Goal: Task Accomplishment & Management: Use online tool/utility

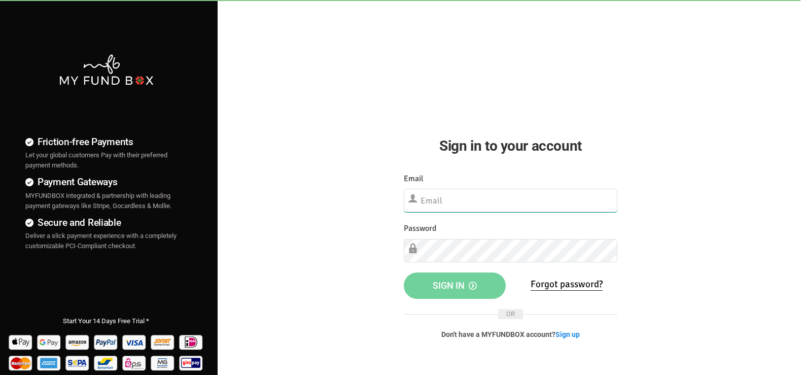
drag, startPoint x: 0, startPoint y: 0, endPoint x: 533, endPoint y: 202, distance: 570.4
click at [533, 202] on input "text" at bounding box center [511, 200] width 214 height 23
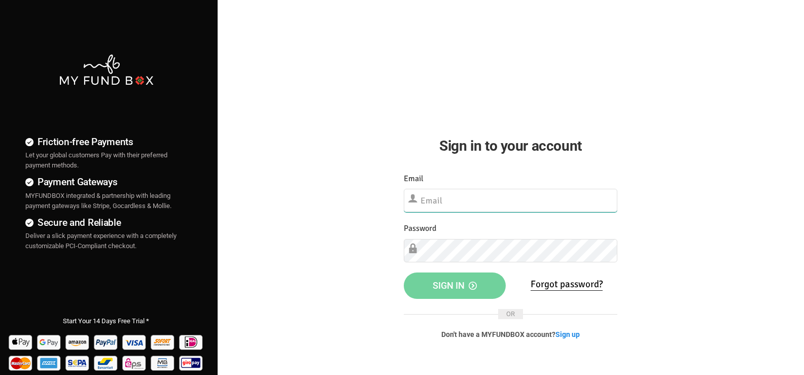
type input "[EMAIL_ADDRESS][DOMAIN_NAME]"
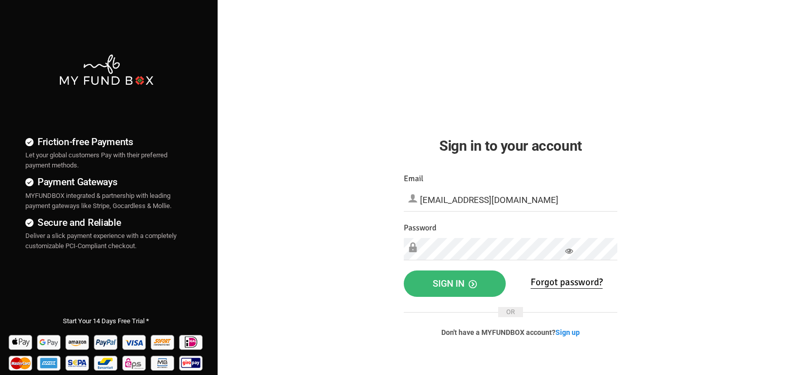
click at [455, 287] on span "Sign in" at bounding box center [455, 283] width 44 height 11
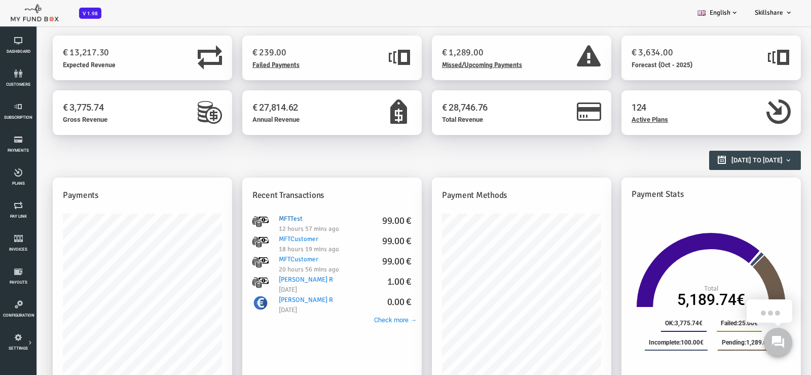
click at [257, 218] on link "MFTTest 99.00 €" at bounding box center [269, 211] width 25 height 13
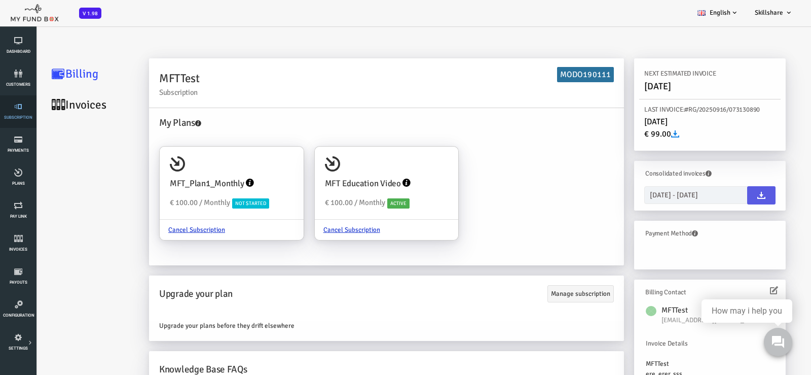
click at [16, 108] on icon at bounding box center [18, 106] width 30 height 8
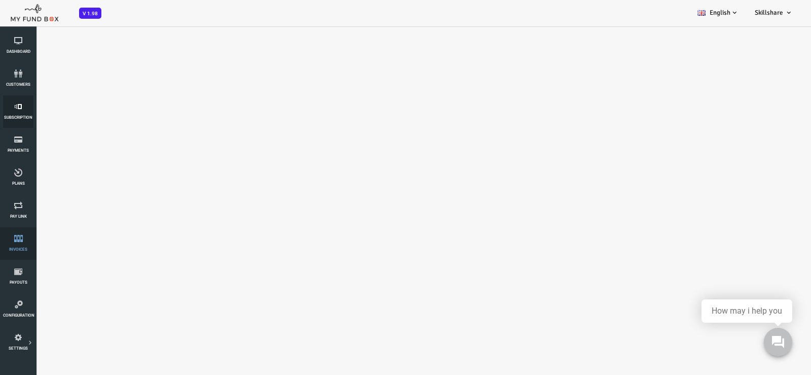
select select "100"
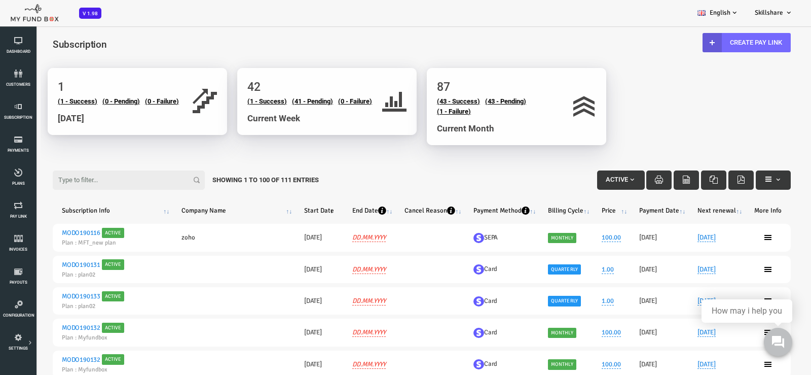
click at [56, 178] on input "Filter:" at bounding box center [96, 179] width 152 height 19
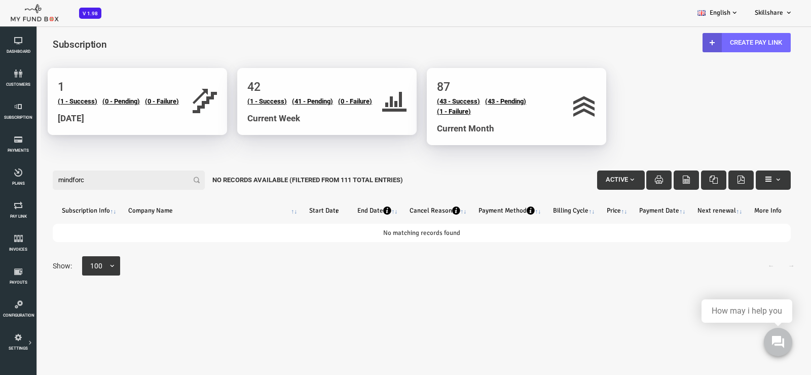
type input "mindforce"
drag, startPoint x: 90, startPoint y: 177, endPoint x: 33, endPoint y: 237, distance: 82.5
click at [0, 176] on html "Subscriber not found Beneficiary Not Found Partner Not Found!!!! Please Fill ou…" at bounding box center [389, 212] width 779 height 375
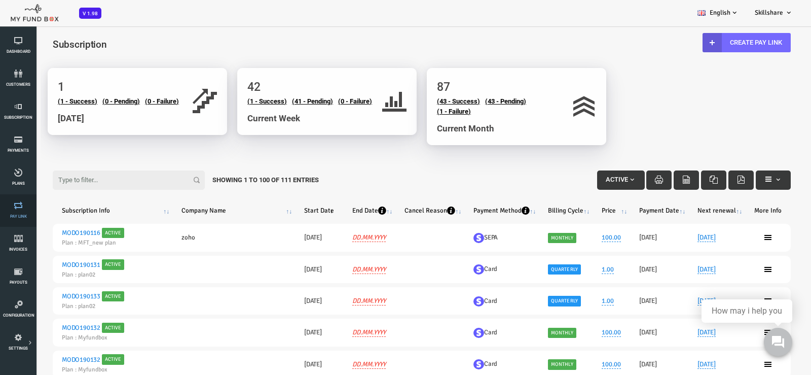
click at [21, 210] on link "Pay Link" at bounding box center [18, 210] width 30 height 32
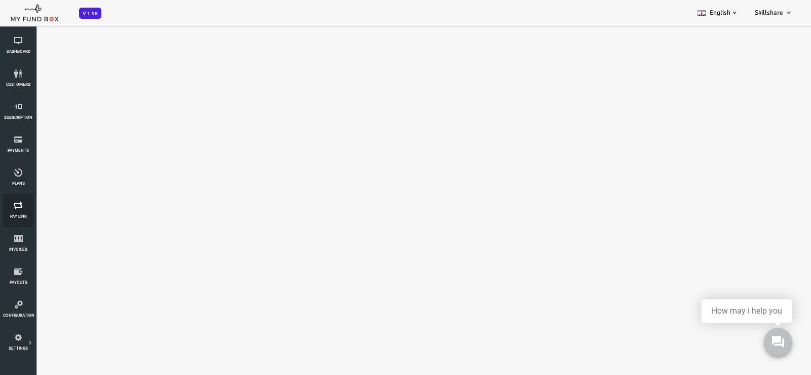
select select "100"
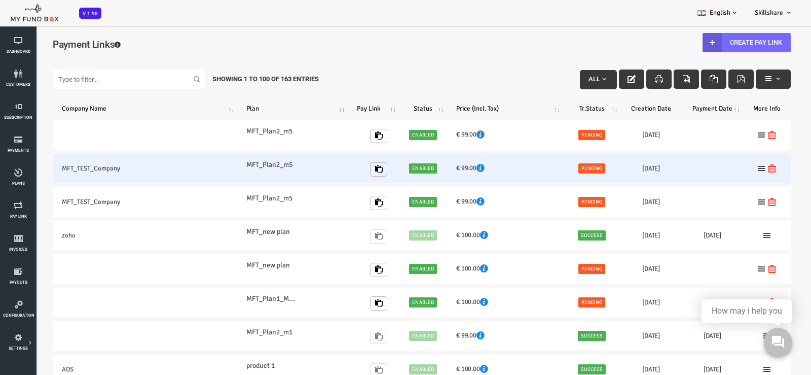
click at [51, 174] on td "MFT_TEST_Company" at bounding box center [112, 168] width 185 height 29
click at [66, 167] on td "MFT_TEST_Company" at bounding box center [112, 168] width 185 height 29
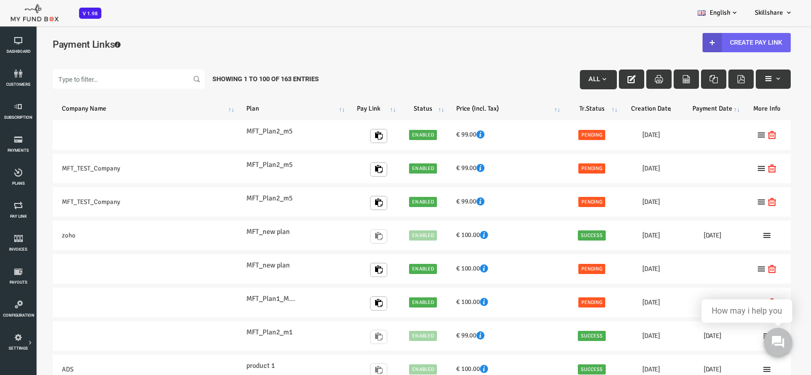
click at [719, 42] on link "Create Pay Link" at bounding box center [714, 42] width 88 height 19
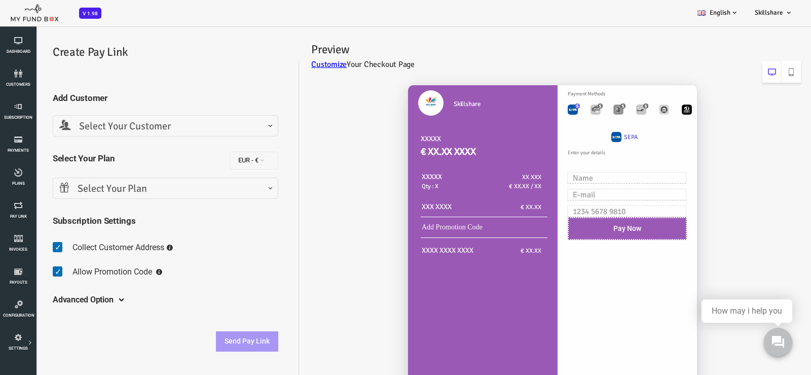
click at [131, 125] on span "Select Your Customer" at bounding box center [133, 127] width 212 height 16
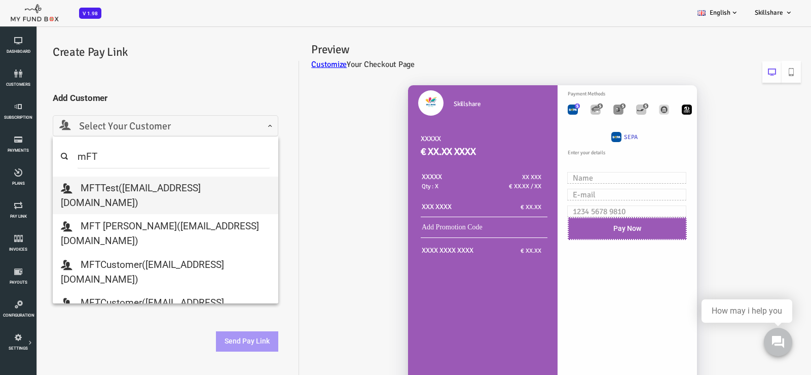
type input "mFT"
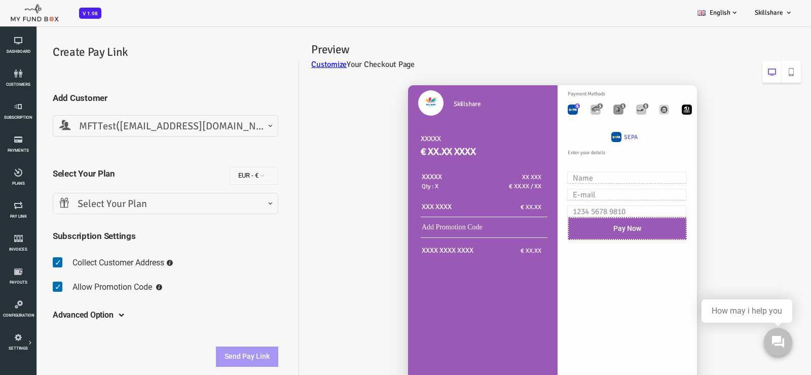
select select "[EMAIL_ADDRESS][DOMAIN_NAME]"
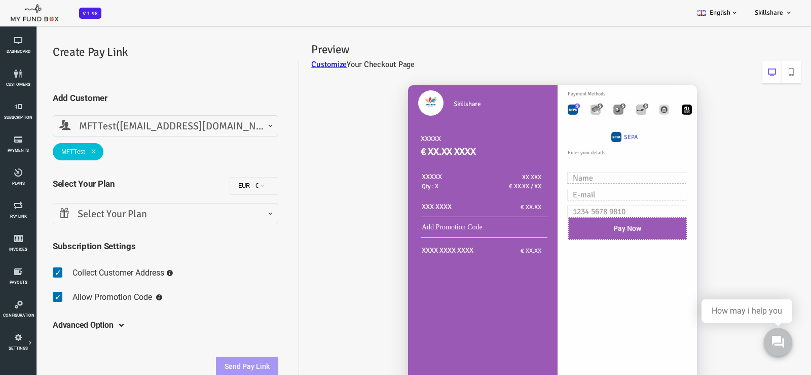
click at [102, 215] on span "Select Your Plan" at bounding box center [133, 214] width 212 height 16
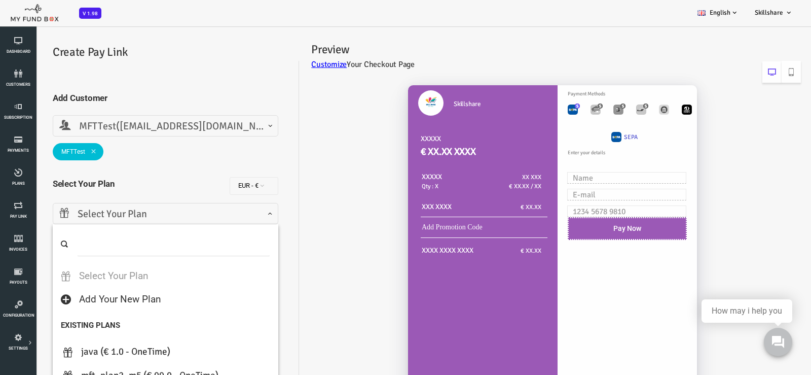
scroll to position [85, 0]
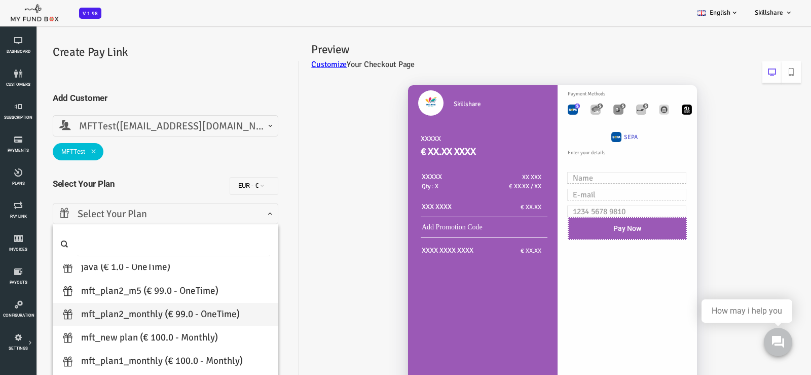
select select "MFT_Plan2_Monthly"
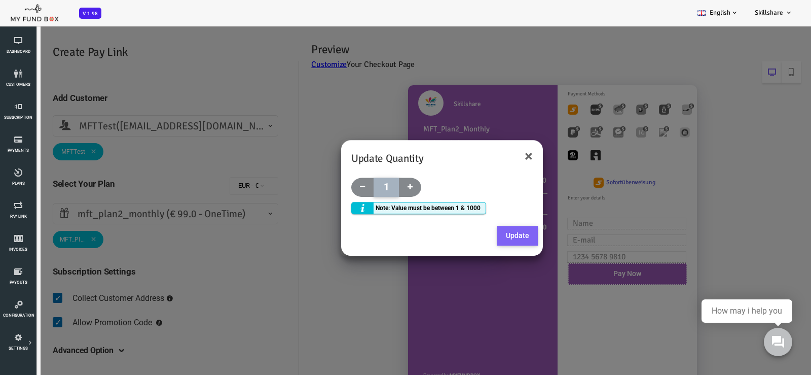
click at [485, 235] on button "Update" at bounding box center [485, 236] width 41 height 20
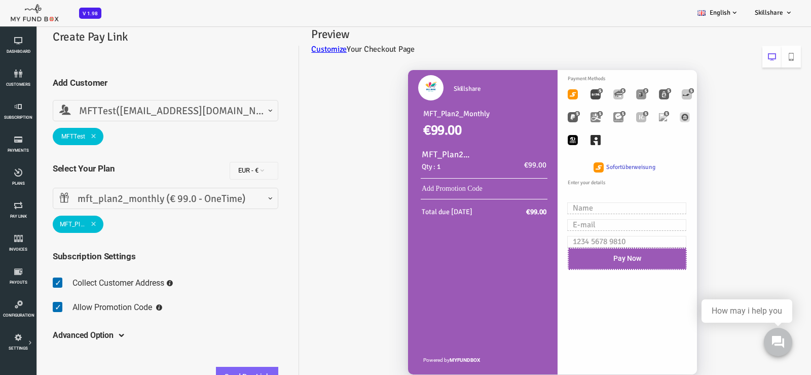
scroll to position [22, 0]
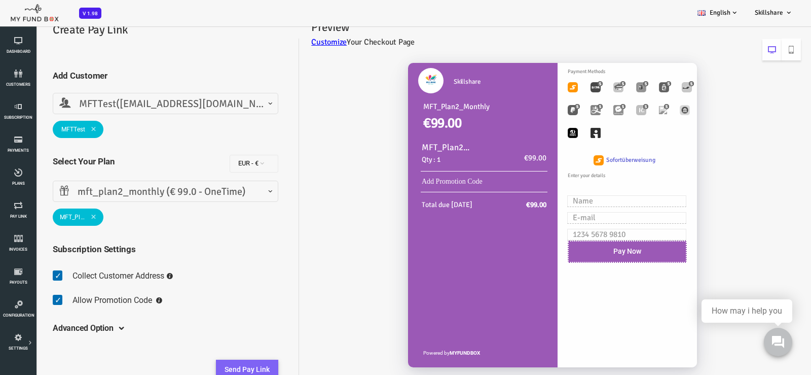
click at [212, 368] on button "Send Pay Link" at bounding box center [215, 370] width 62 height 20
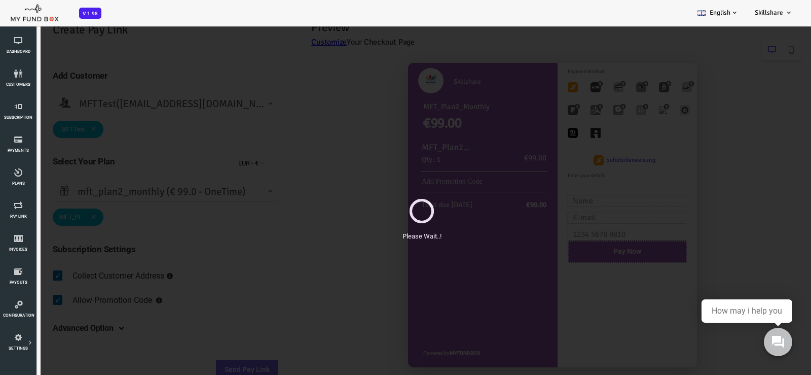
scroll to position [0, 0]
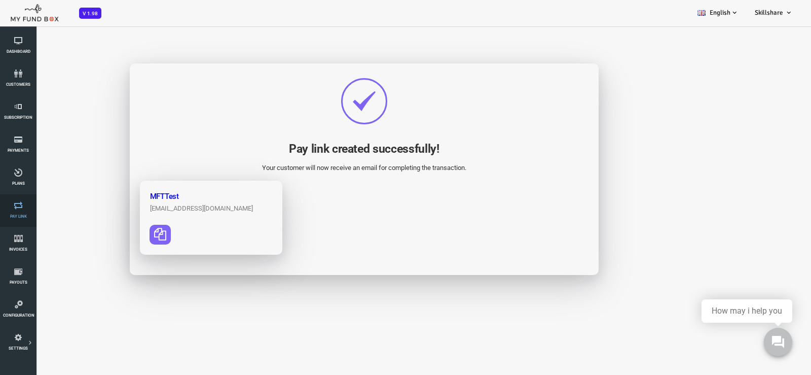
click at [22, 204] on icon at bounding box center [18, 205] width 30 height 8
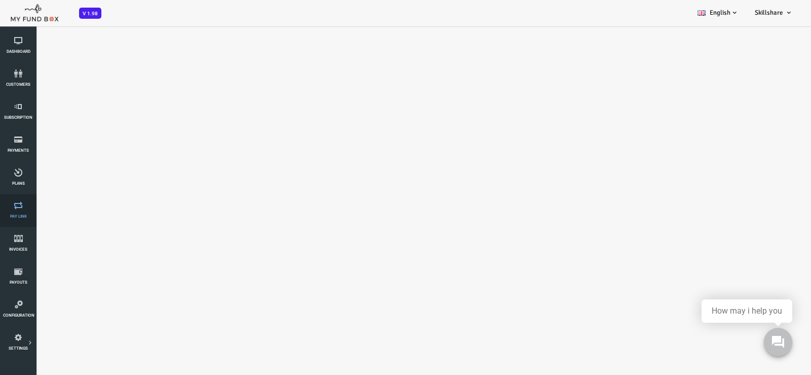
select select "100"
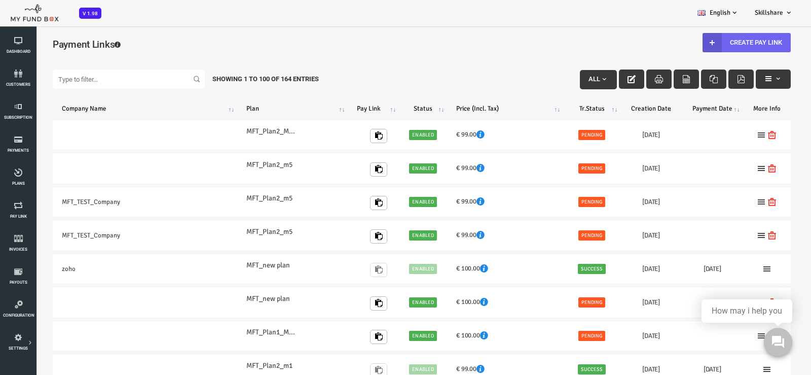
click at [719, 42] on link "Create Pay Link" at bounding box center [714, 42] width 88 height 19
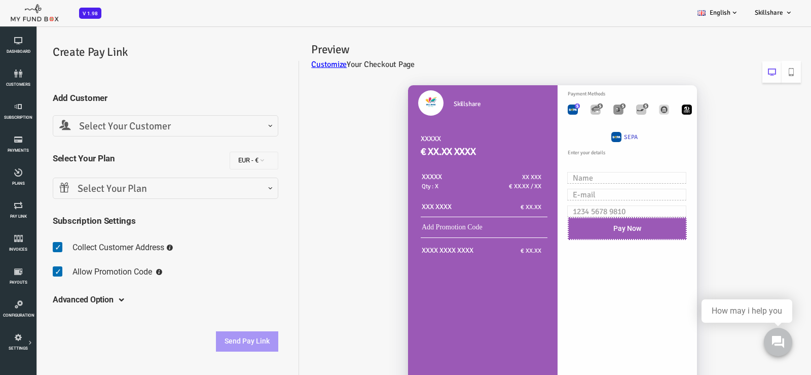
click at [174, 124] on span "Select Your Customer" at bounding box center [133, 127] width 212 height 16
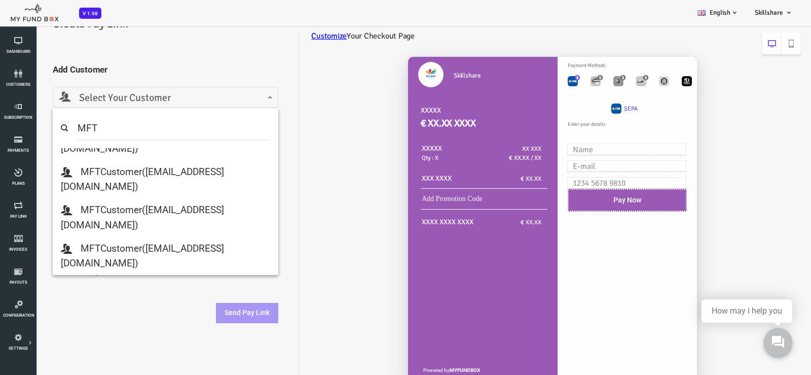
scroll to position [43, 0]
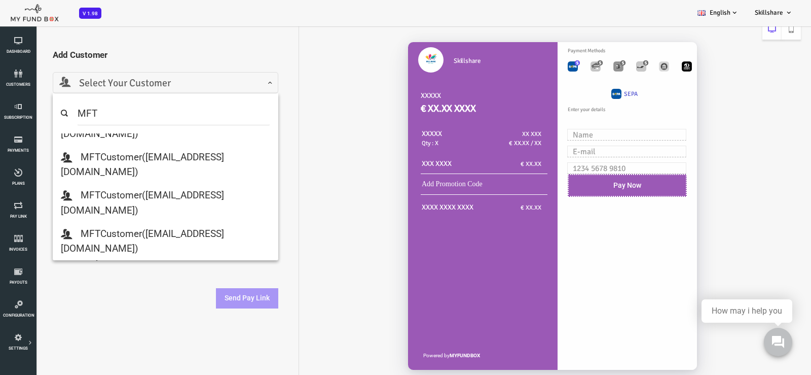
type input "MFT"
select select "[EMAIL_ADDRESS][DOMAIN_NAME]"
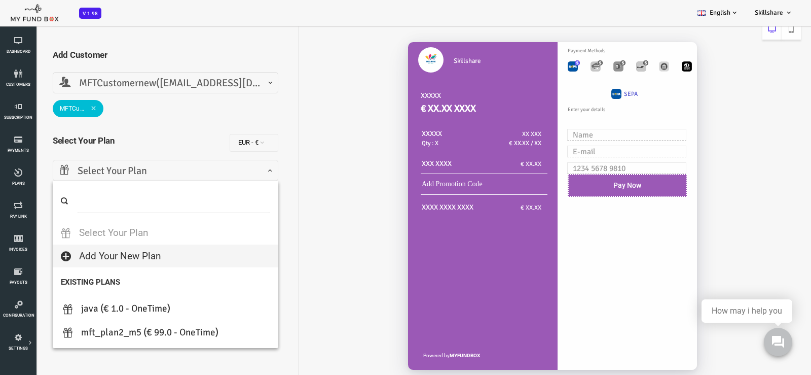
click at [152, 171] on span "Select Your Plan" at bounding box center [133, 171] width 212 height 16
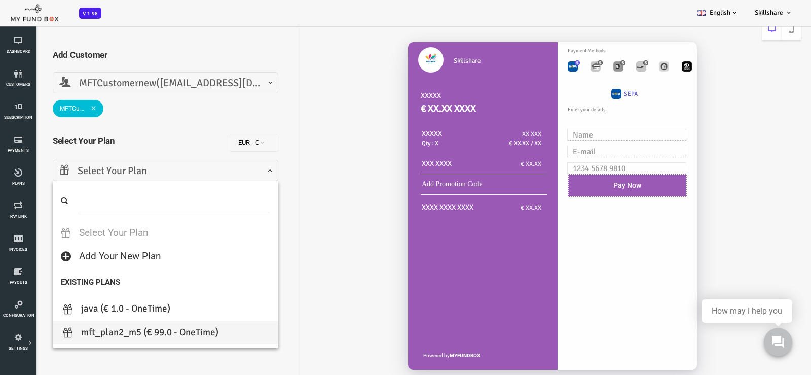
select select "MFT_Plan2_m5"
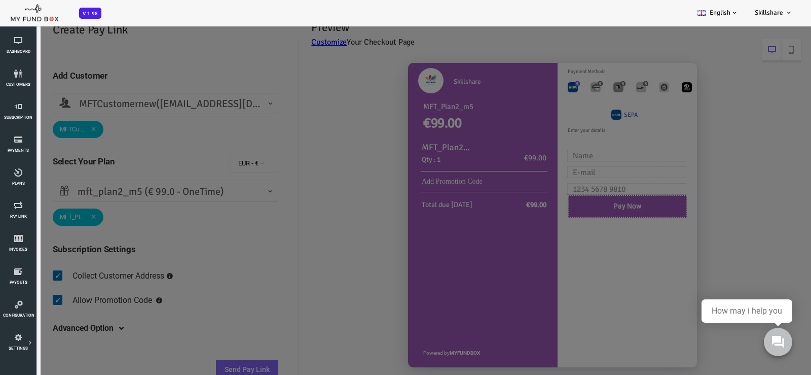
scroll to position [0, 0]
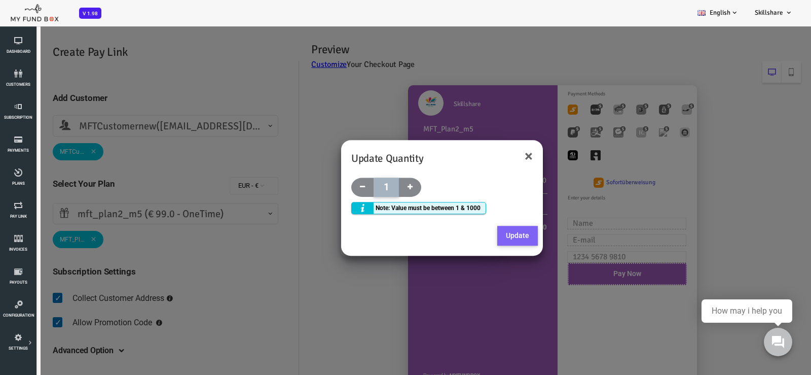
click at [477, 232] on button "Update" at bounding box center [485, 236] width 41 height 20
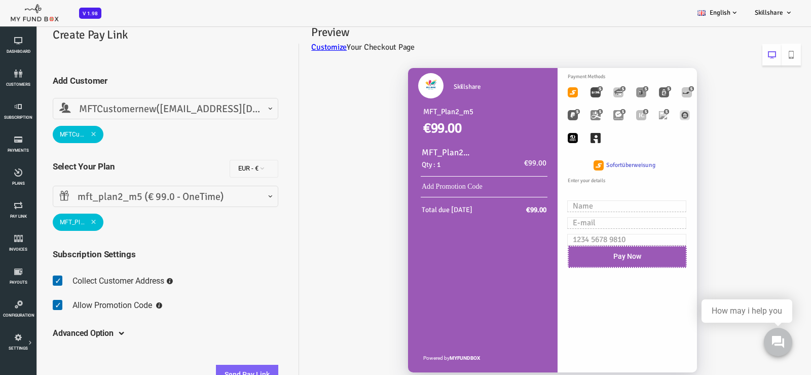
scroll to position [22, 0]
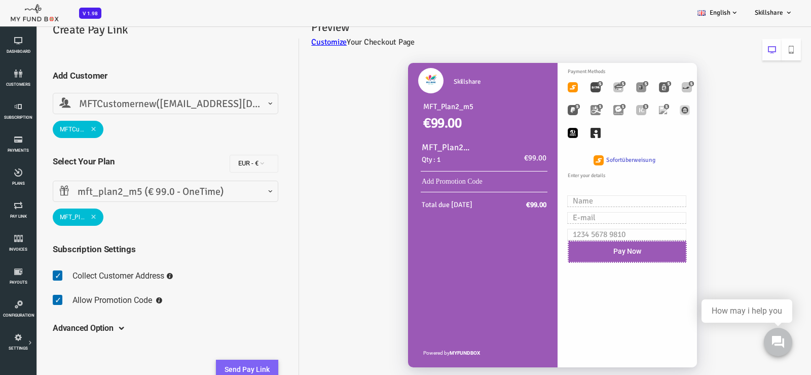
click at [207, 366] on button "Send Pay Link" at bounding box center [215, 370] width 62 height 20
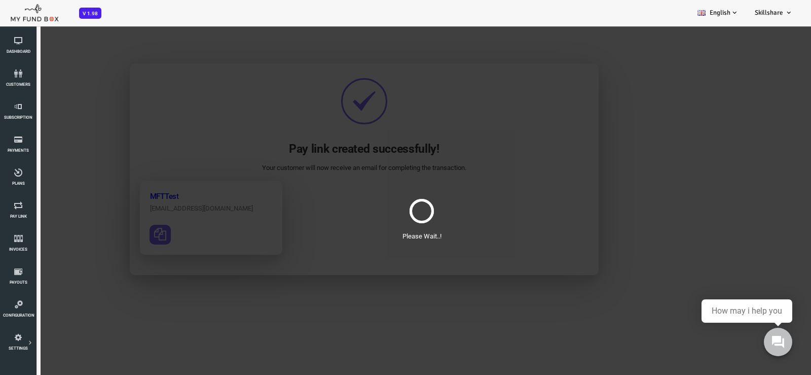
scroll to position [0, 0]
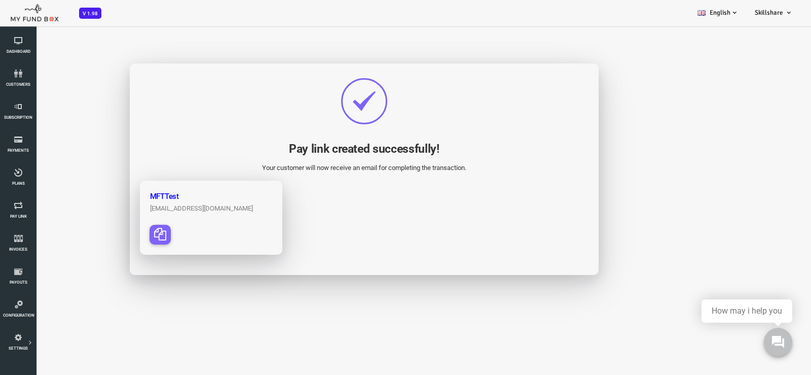
click at [126, 229] on icon "button" at bounding box center [128, 234] width 12 height 12
click at [123, 231] on icon "button" at bounding box center [128, 234] width 12 height 12
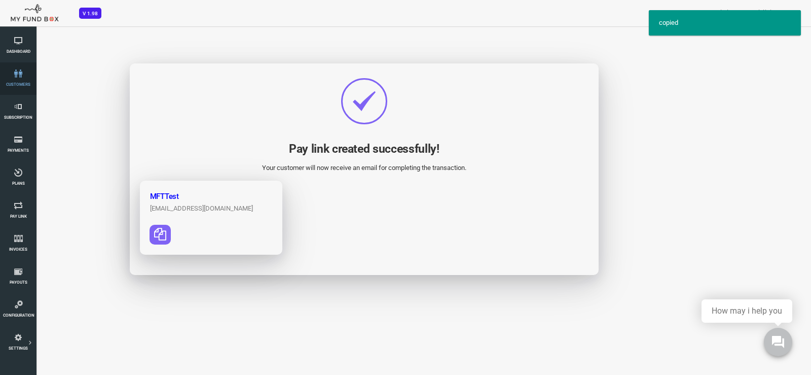
click at [0, 0] on span "customers" at bounding box center [0, 0] width 0 height 0
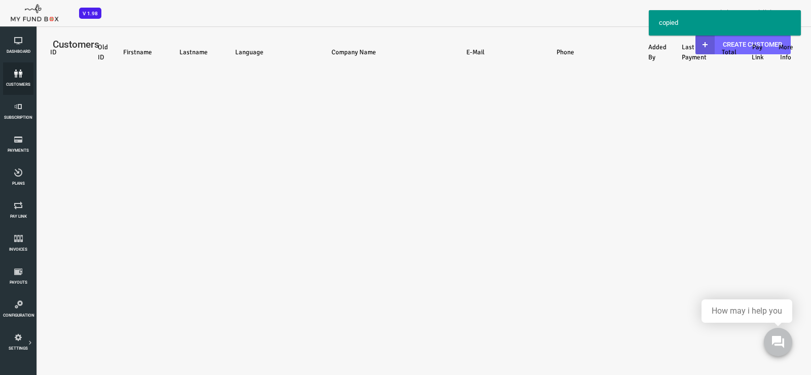
select select "100"
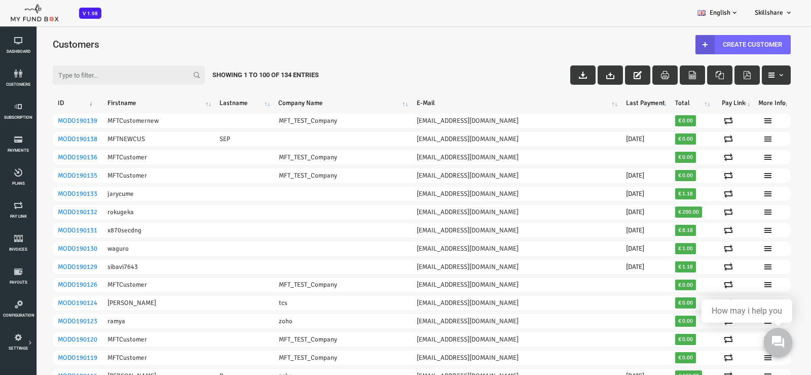
click at [68, 67] on input "Filter:" at bounding box center [96, 74] width 152 height 19
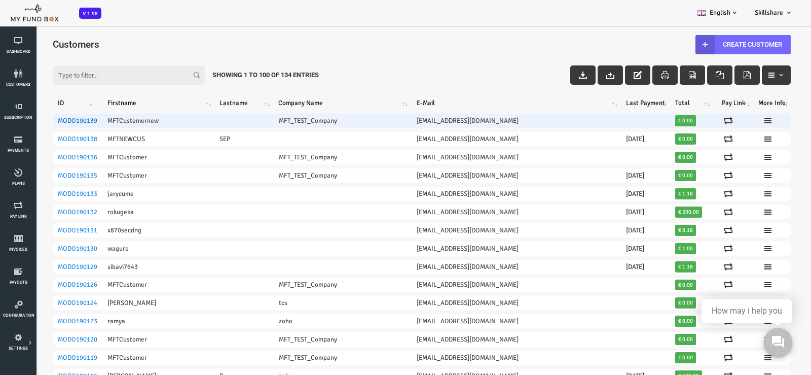
click at [42, 120] on link "MODO190139" at bounding box center [45, 121] width 40 height 8
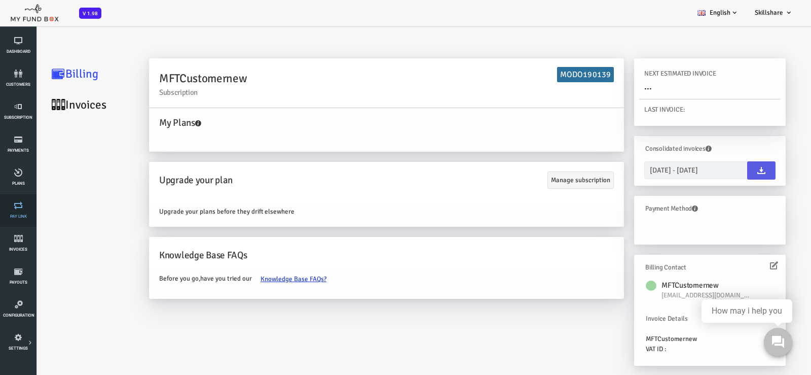
click at [20, 212] on link "Pay Link" at bounding box center [18, 210] width 30 height 32
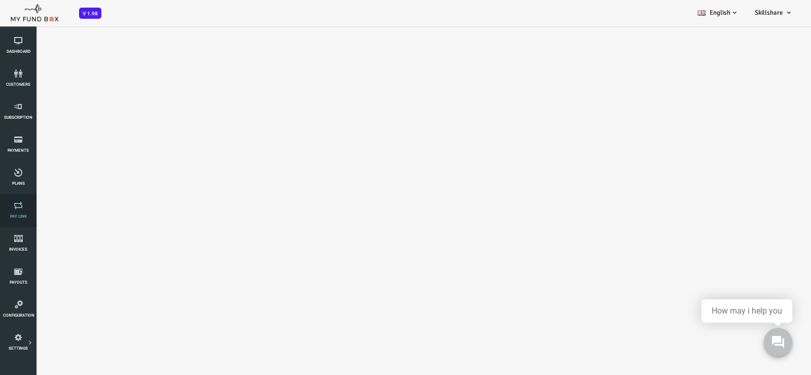
select select "100"
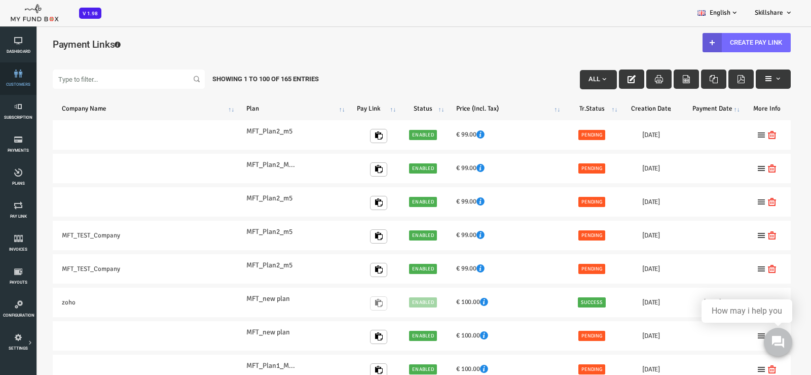
click at [23, 78] on link "customers" at bounding box center [18, 78] width 30 height 32
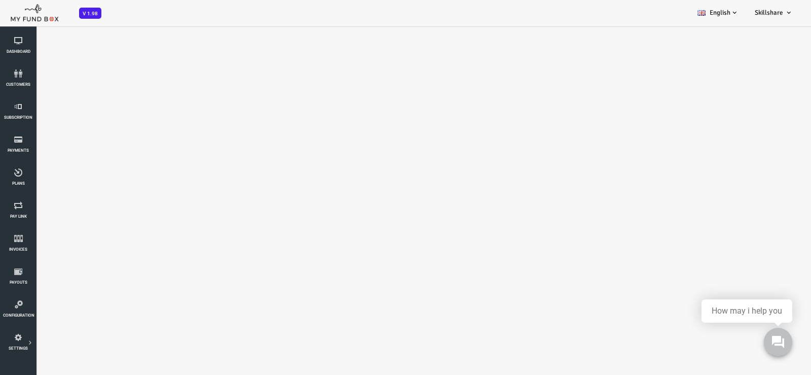
select select "100"
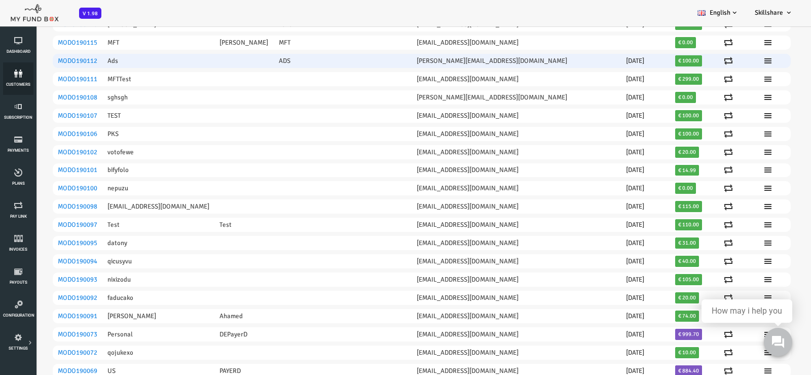
scroll to position [338, 0]
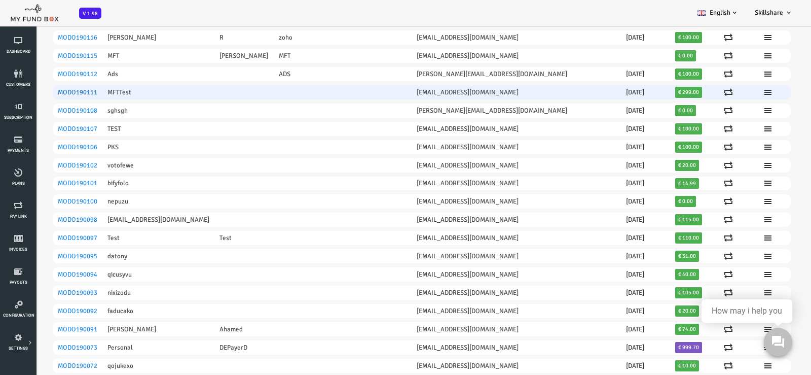
click at [47, 89] on link "MODO190111" at bounding box center [45, 92] width 40 height 8
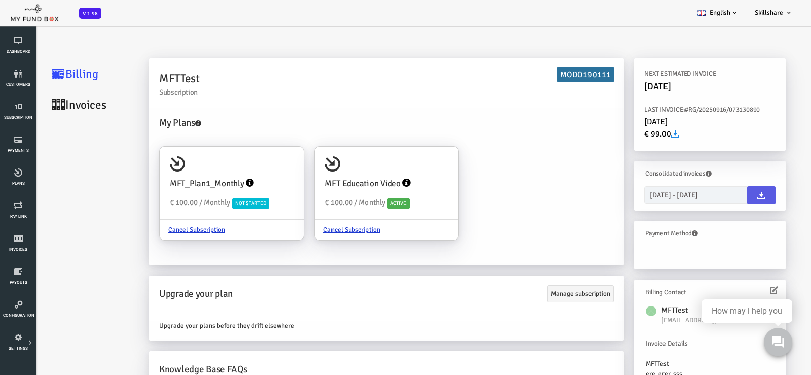
scroll to position [0, 0]
drag, startPoint x: 550, startPoint y: 75, endPoint x: 588, endPoint y: 74, distance: 38.0
click at [588, 74] on div "MFTTest Subscription MODO190111" at bounding box center [354, 83] width 475 height 50
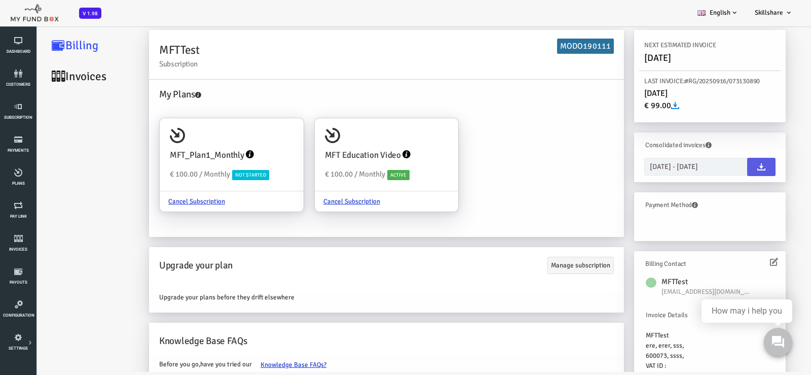
click at [35, 43] on link "Billing" at bounding box center [60, 45] width 101 height 31
click at [58, 77] on link "Invoices" at bounding box center [60, 76] width 101 height 31
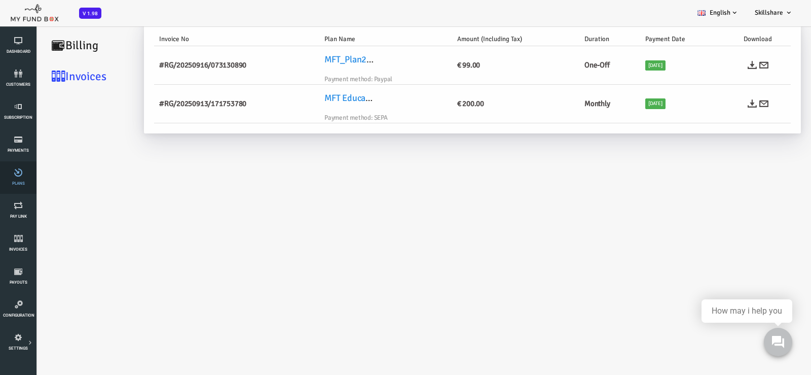
click at [17, 171] on icon at bounding box center [18, 172] width 30 height 8
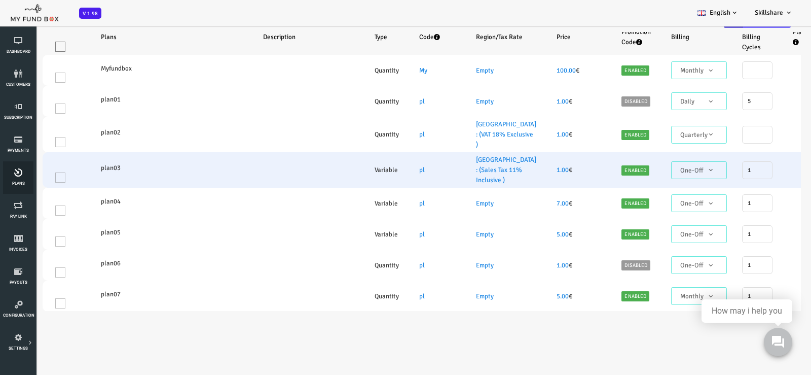
select select "100"
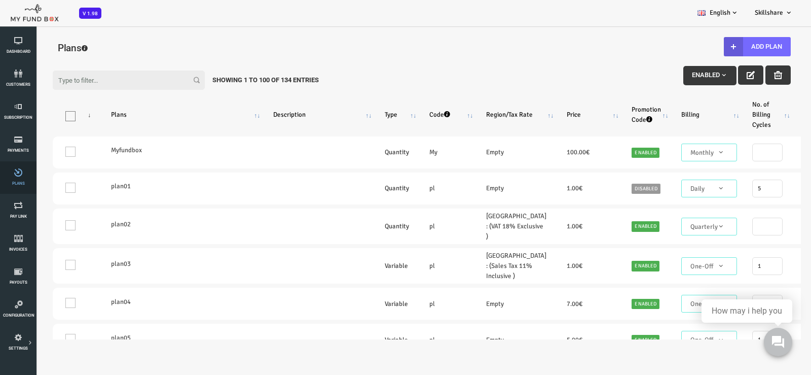
click at [17, 177] on link "Plans" at bounding box center [18, 177] width 30 height 32
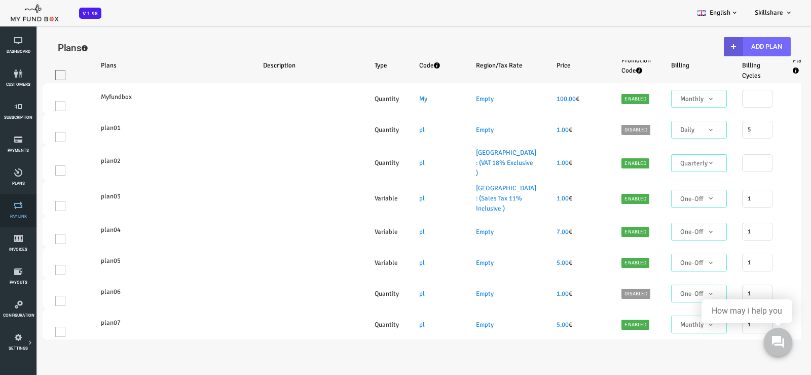
click at [19, 213] on link "Pay Link" at bounding box center [18, 210] width 30 height 32
select select "100"
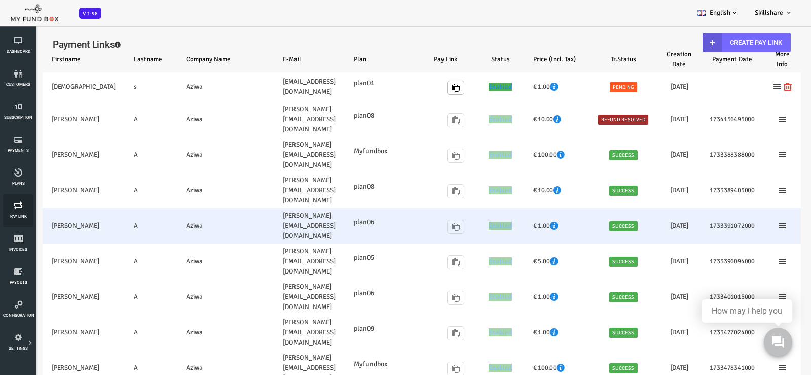
select select "100"
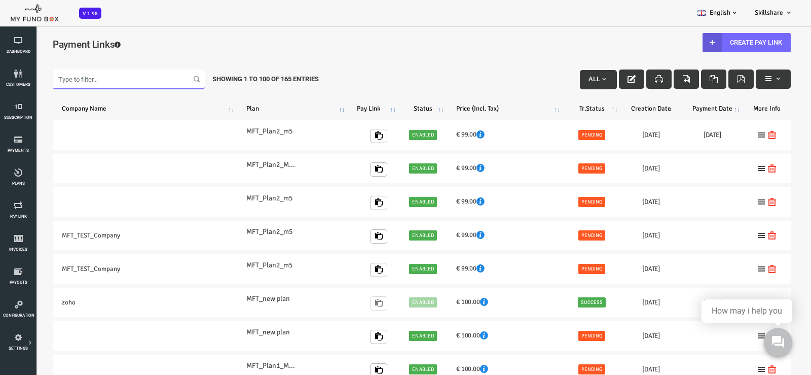
click at [72, 79] on input "Filter:" at bounding box center [96, 78] width 152 height 19
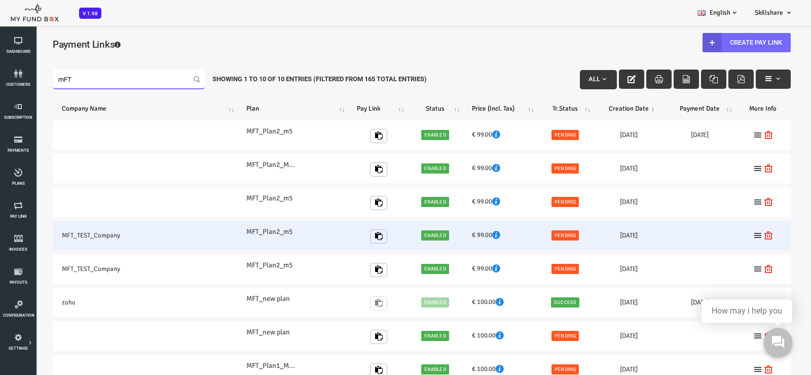
type input "mFT"
click at [81, 236] on td "MFT_TEST_Company" at bounding box center [112, 235] width 185 height 29
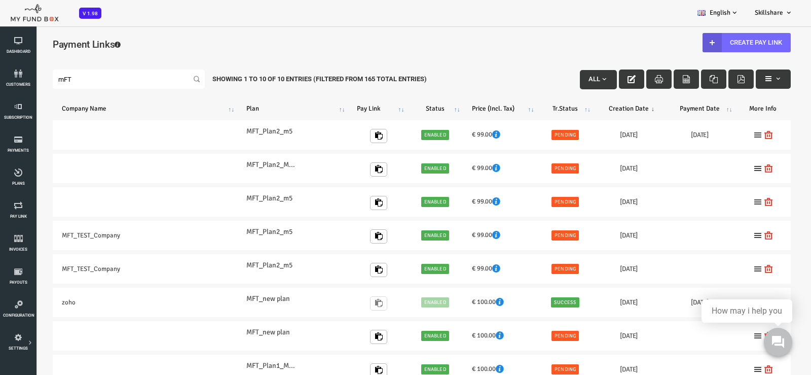
click at [570, 37] on div "Payment Links Create Pay Link" at bounding box center [389, 49] width 759 height 38
click at [694, 38] on link "Create Pay Link" at bounding box center [714, 42] width 88 height 19
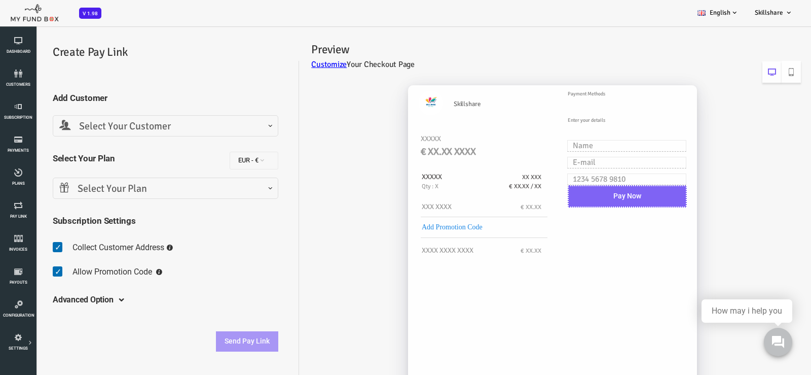
click at [90, 129] on span "Select Your Customer" at bounding box center [133, 127] width 212 height 16
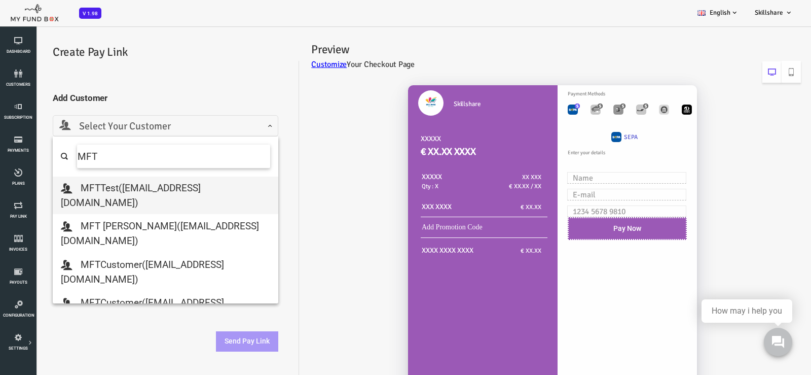
type input "MFT"
select select "[EMAIL_ADDRESS][DOMAIN_NAME]"
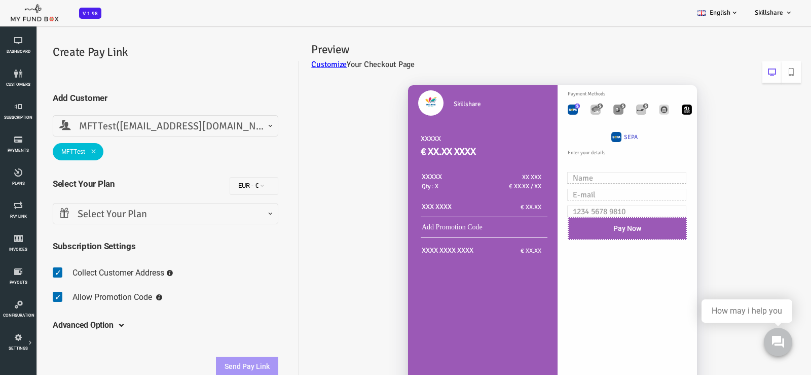
click at [140, 209] on span "Select Your Plan" at bounding box center [133, 214] width 212 height 16
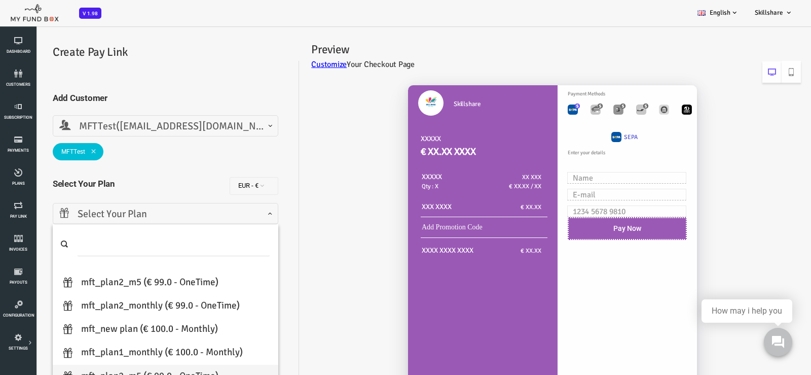
scroll to position [85, 0]
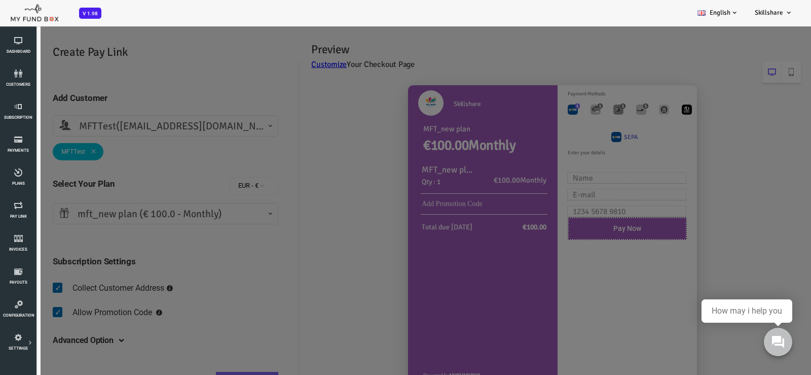
select select "MFT_new plan"
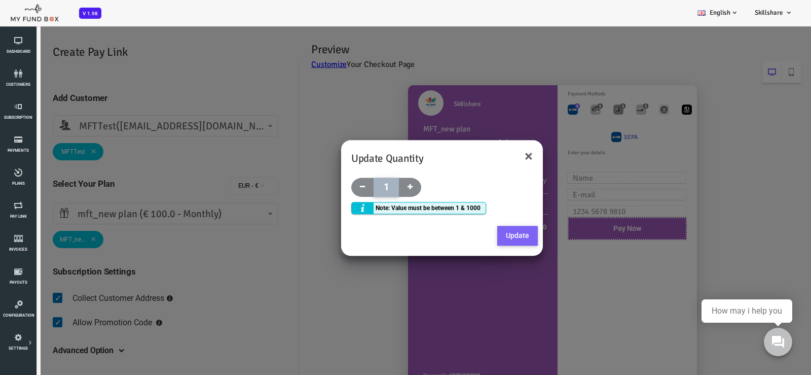
click at [491, 235] on button "Update" at bounding box center [485, 236] width 41 height 20
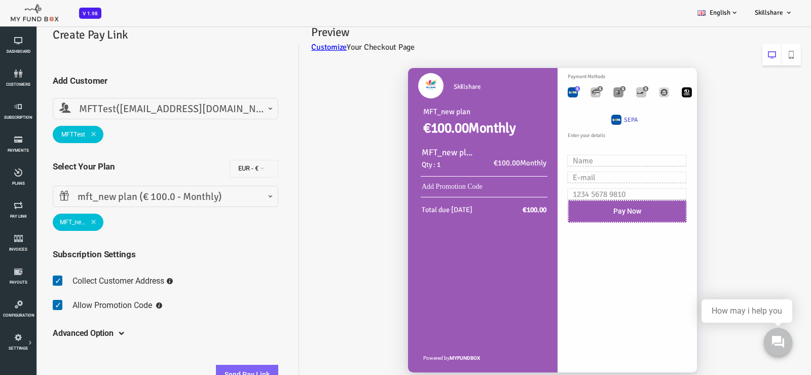
scroll to position [22, 0]
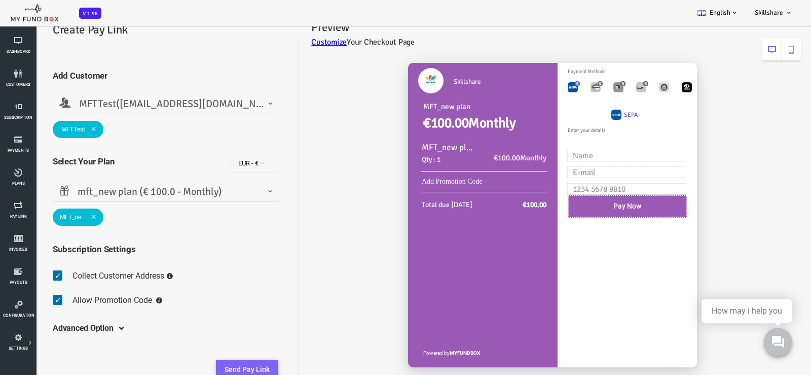
click at [221, 366] on button "Send Pay Link" at bounding box center [215, 370] width 62 height 20
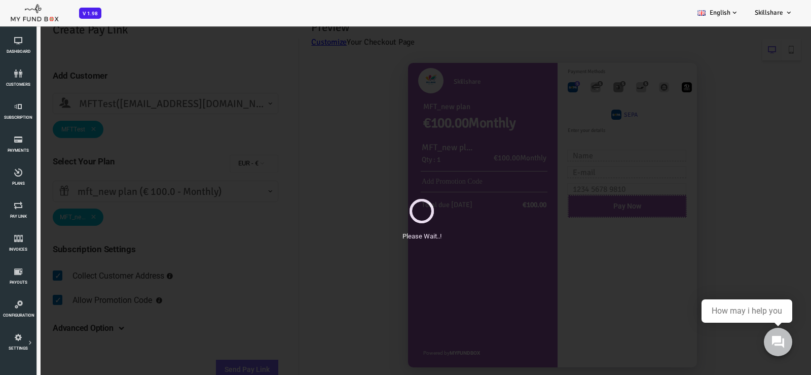
scroll to position [0, 0]
